Goal: Information Seeking & Learning: Check status

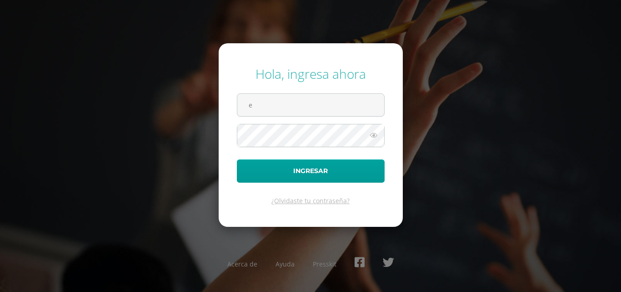
type input "[EMAIL_ADDRESS][DOMAIN_NAME]"
click at [237, 159] on button "Ingresar" at bounding box center [311, 170] width 148 height 23
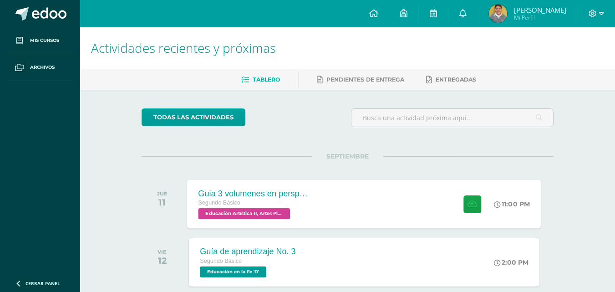
scroll to position [45, 0]
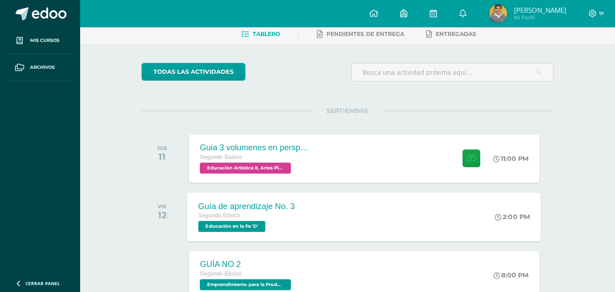
click at [240, 207] on div "Guía de aprendizaje No. 3" at bounding box center [246, 206] width 96 height 10
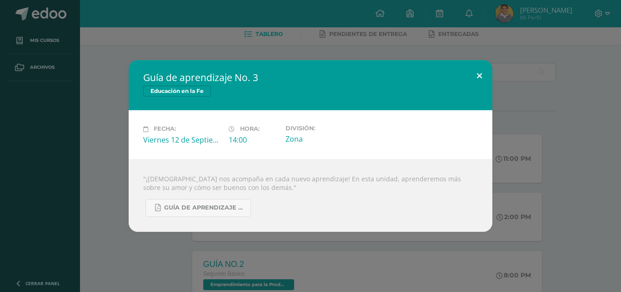
click at [476, 74] on button at bounding box center [480, 75] width 26 height 31
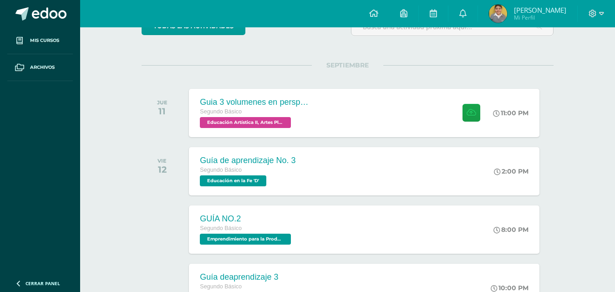
scroll to position [0, 0]
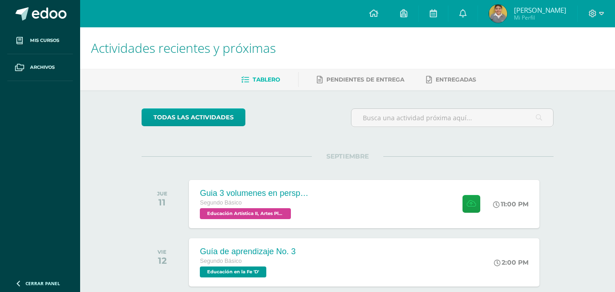
click at [507, 13] on img at bounding box center [498, 14] width 18 height 18
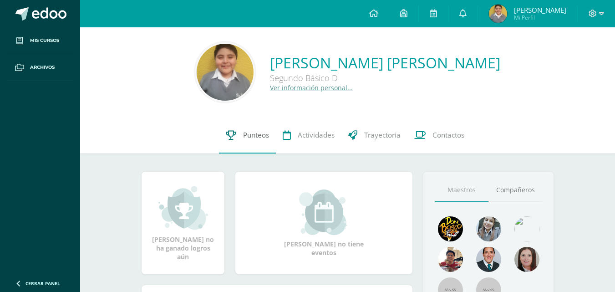
click at [265, 135] on span "Punteos" at bounding box center [256, 135] width 26 height 10
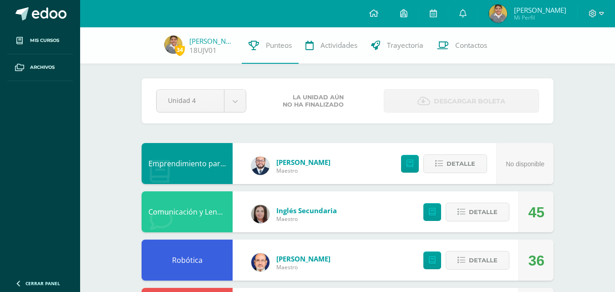
scroll to position [91, 0]
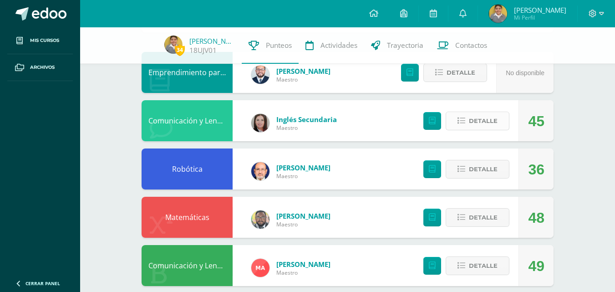
click at [494, 121] on span "Detalle" at bounding box center [483, 120] width 29 height 17
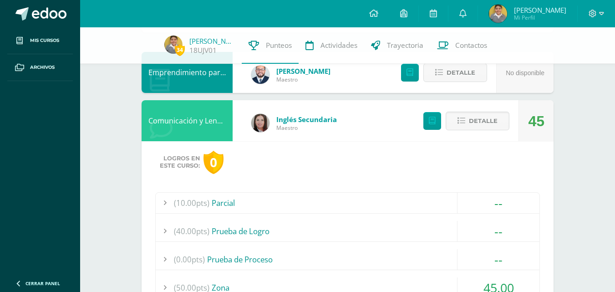
scroll to position [227, 0]
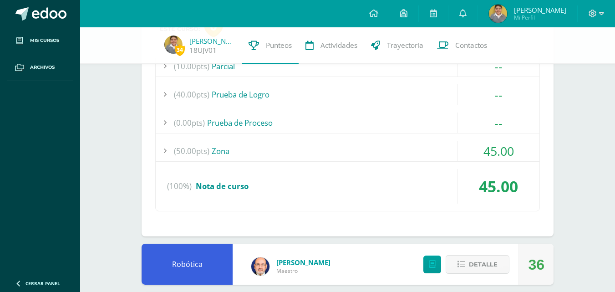
click at [501, 187] on span "45.00" at bounding box center [498, 186] width 39 height 21
click at [491, 181] on span "45.00" at bounding box center [498, 186] width 39 height 21
click at [489, 151] on span "45.00" at bounding box center [498, 150] width 30 height 17
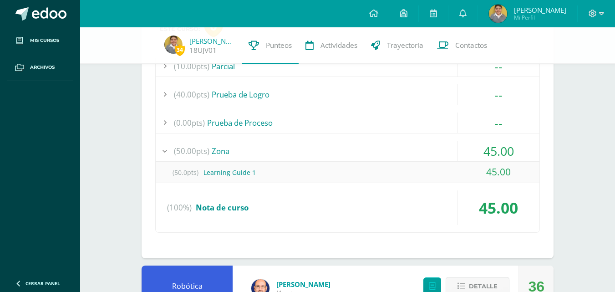
click at [496, 153] on span "45.00" at bounding box center [498, 150] width 30 height 17
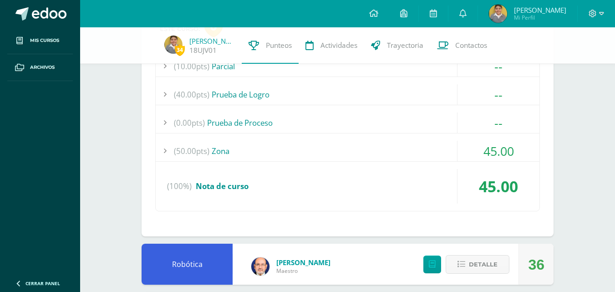
scroll to position [0, 0]
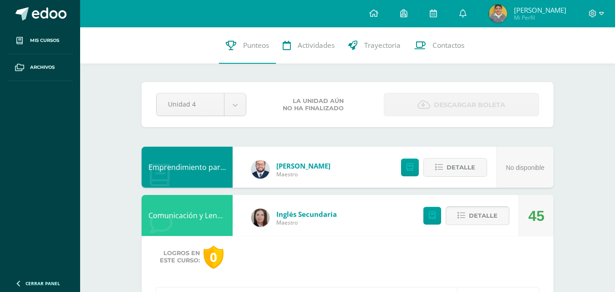
click at [482, 214] on span "Detalle" at bounding box center [483, 215] width 29 height 17
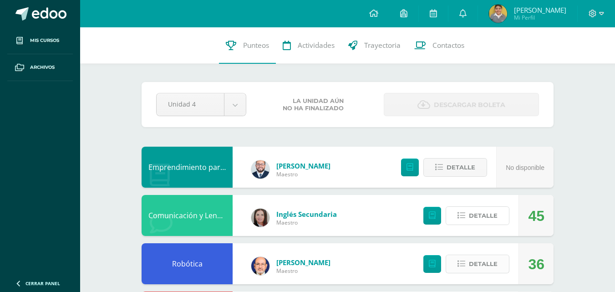
scroll to position [91, 0]
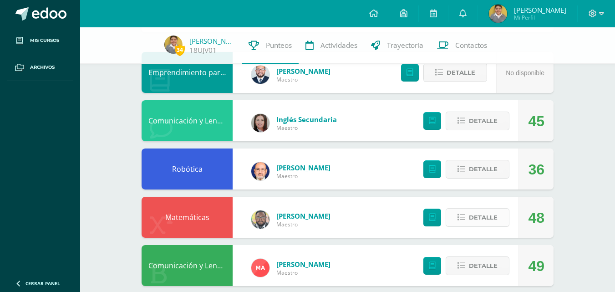
click at [490, 216] on span "Detalle" at bounding box center [483, 217] width 29 height 17
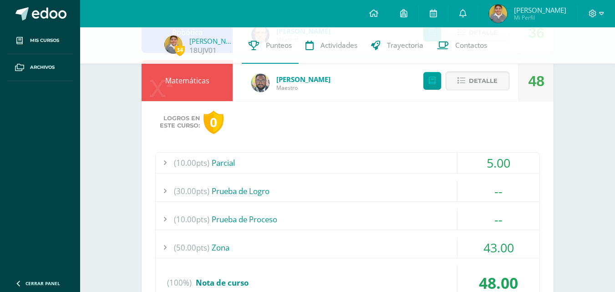
scroll to position [273, 0]
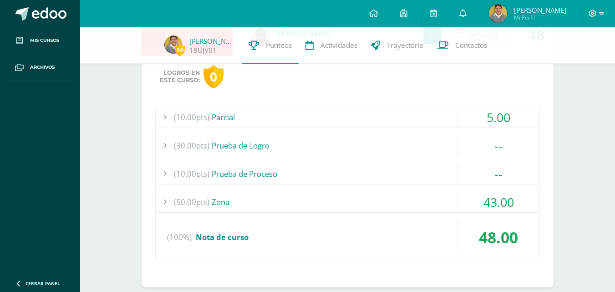
click at [496, 201] on span "43.00" at bounding box center [498, 201] width 30 height 17
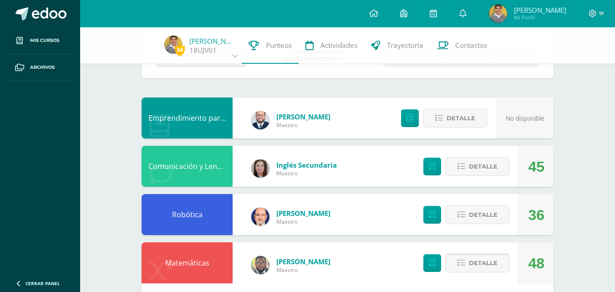
scroll to position [136, 0]
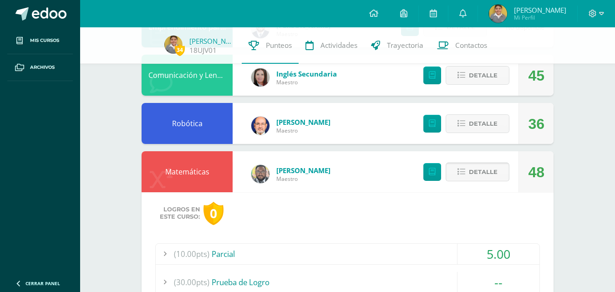
click at [494, 175] on span "Detalle" at bounding box center [483, 171] width 29 height 17
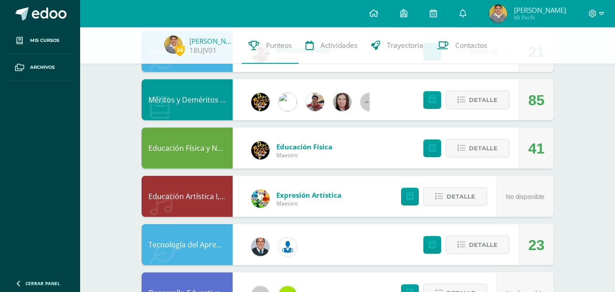
scroll to position [682, 0]
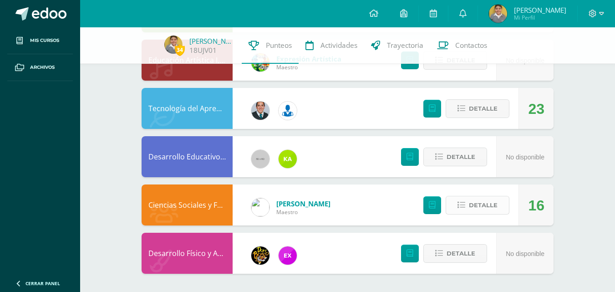
click at [495, 204] on span "Detalle" at bounding box center [483, 205] width 29 height 17
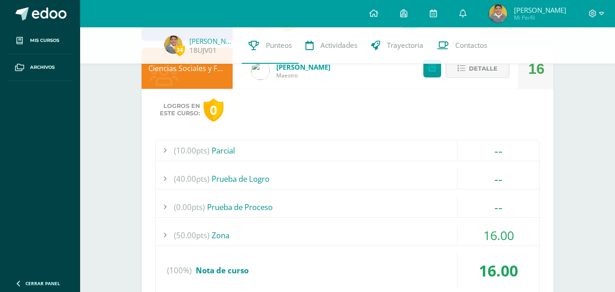
scroll to position [864, 0]
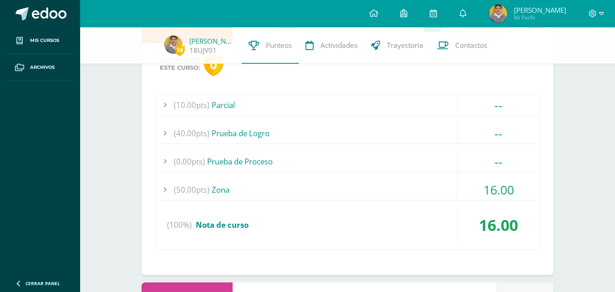
click at [500, 189] on span "16.00" at bounding box center [498, 189] width 30 height 17
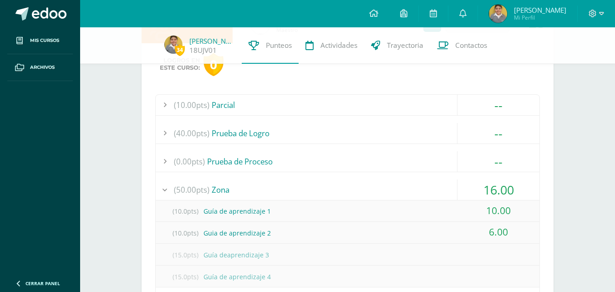
scroll to position [682, 0]
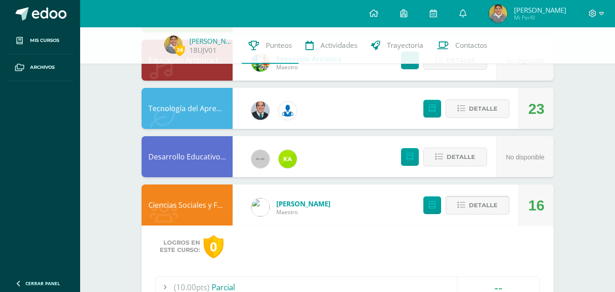
click at [498, 205] on button "Detalle" at bounding box center [477, 205] width 64 height 19
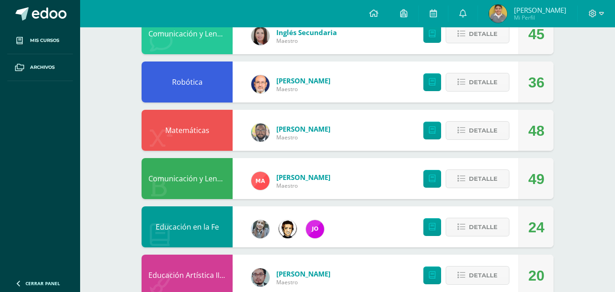
scroll to position [0, 0]
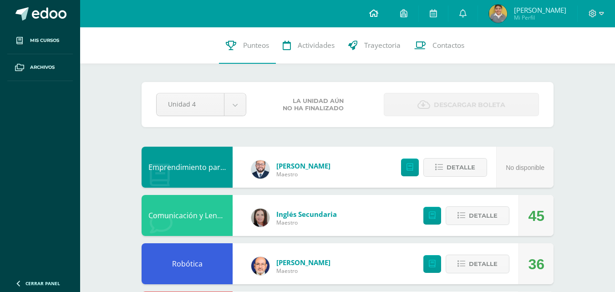
click at [378, 14] on icon at bounding box center [373, 13] width 9 height 8
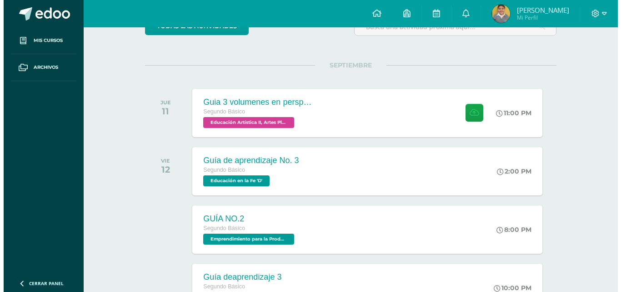
scroll to position [136, 0]
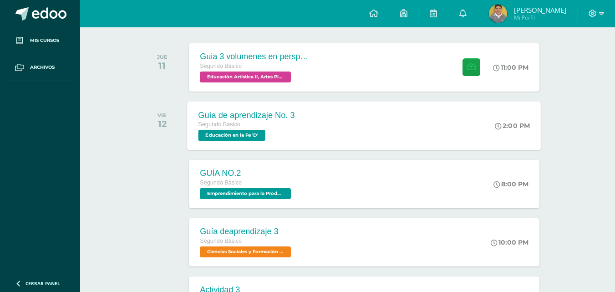
click at [260, 116] on div "Guía de aprendizaje No. 3" at bounding box center [246, 115] width 96 height 10
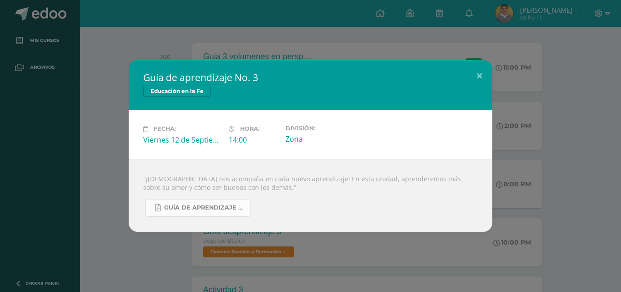
click at [202, 207] on span "Guía de aprendizaje No. 3.pdf" at bounding box center [205, 207] width 82 height 7
click at [480, 76] on button at bounding box center [480, 75] width 26 height 31
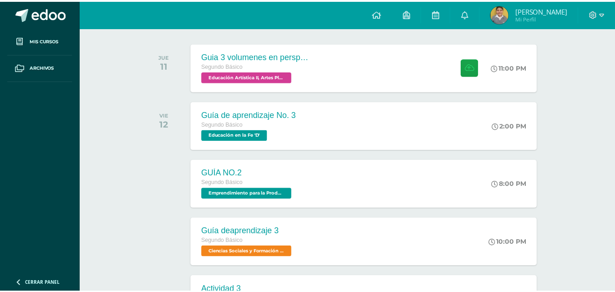
scroll to position [0, 0]
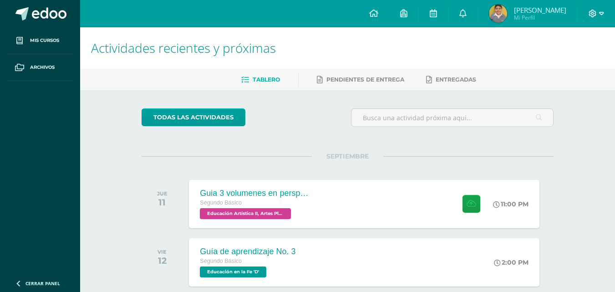
click at [599, 10] on icon at bounding box center [601, 14] width 5 height 8
click at [570, 66] on span "Cerrar sesión" at bounding box center [572, 62] width 41 height 9
